Goal: Information Seeking & Learning: Learn about a topic

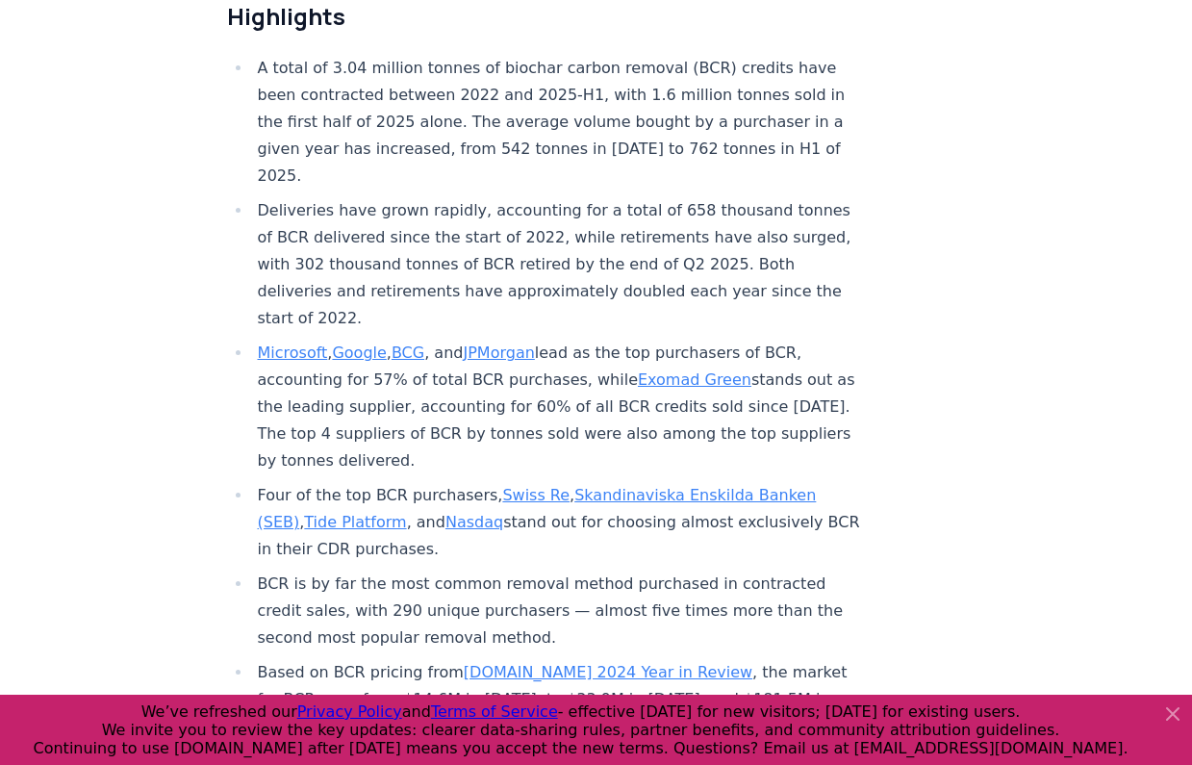
scroll to position [731, 0]
click at [671, 370] on link "Exomad Green" at bounding box center [695, 379] width 114 height 18
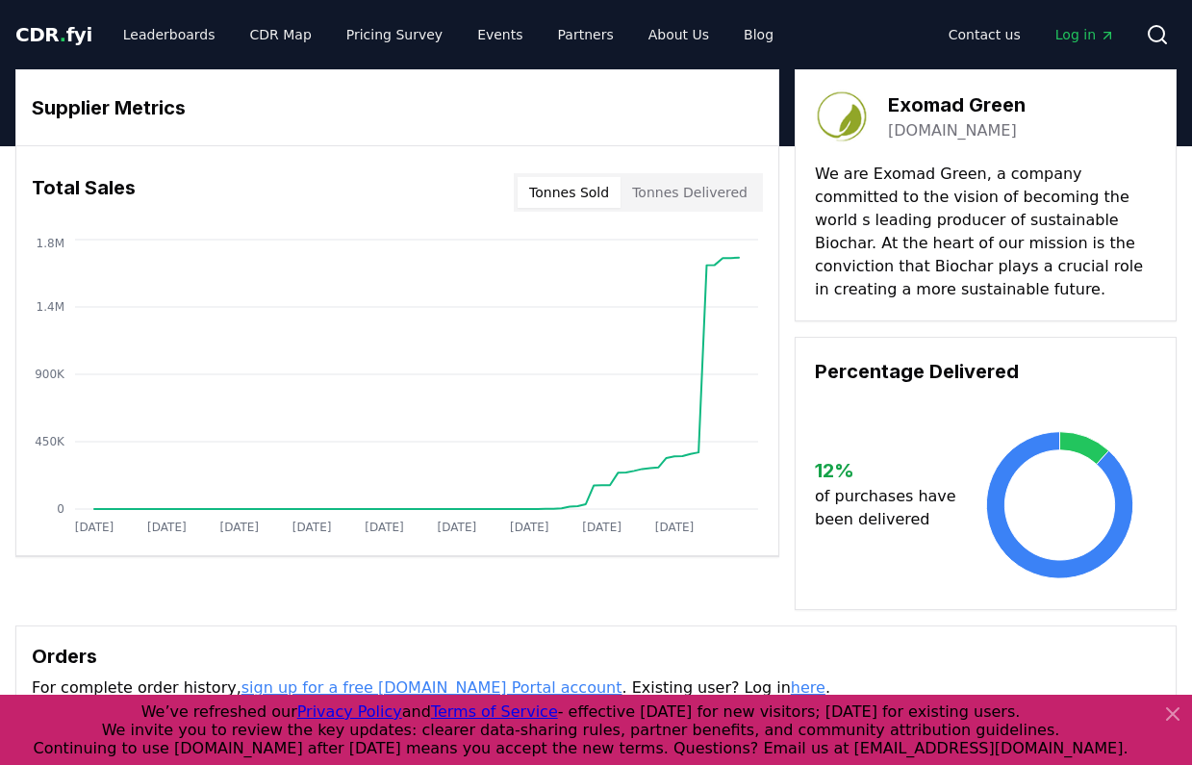
click at [585, 193] on button "Tonnes Sold" at bounding box center [569, 192] width 103 height 31
click at [673, 187] on button "Tonnes Delivered" at bounding box center [690, 192] width 139 height 31
